Goal: Book appointment/travel/reservation

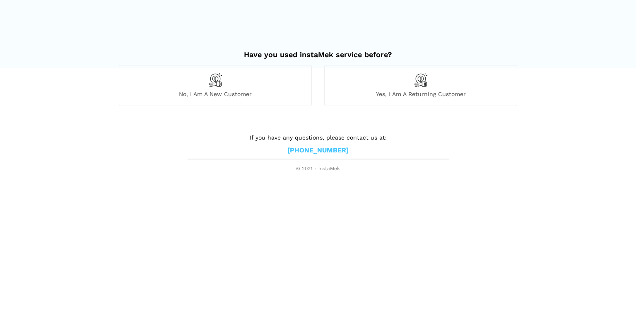
click at [213, 78] on img at bounding box center [215, 80] width 14 height 14
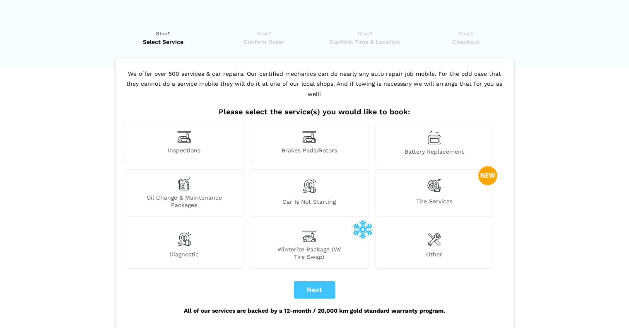
click at [429, 232] on img at bounding box center [434, 239] width 13 height 17
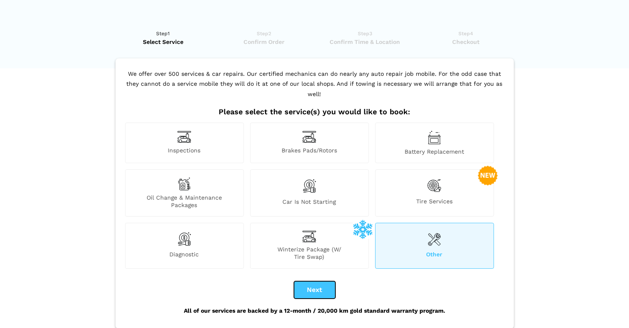
click at [308, 281] on button "Next" at bounding box center [314, 289] width 41 height 17
checkbox input "true"
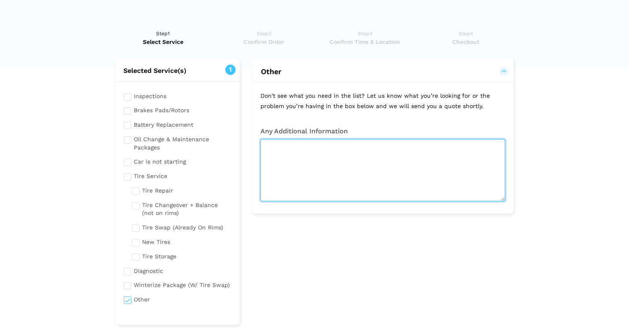
click at [274, 150] on textarea at bounding box center [383, 170] width 245 height 62
